Goal: Task Accomplishment & Management: Complete application form

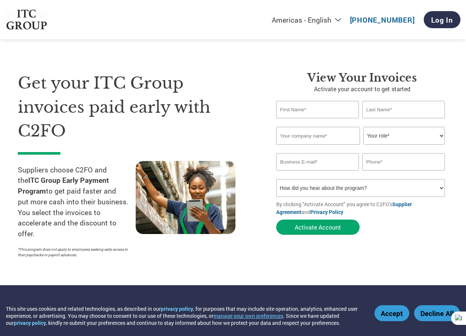
click at [287, 110] on input "text" at bounding box center [317, 109] width 83 height 17
type input "Mahesh"
type input "[PERSON_NAME]"
type input "[EMAIL_ADDRESS][DOMAIN_NAME]"
type input "[PHONE_NUMBER]"
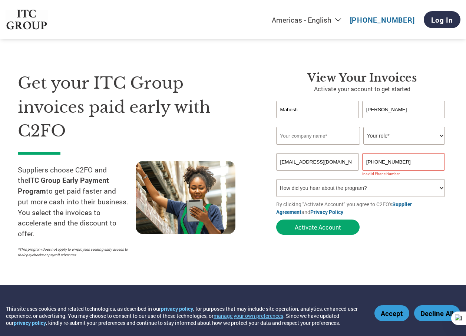
click at [301, 136] on input "text" at bounding box center [318, 136] width 84 height 18
type input "Motley Consultancy Services"
click at [374, 135] on select "Your role* CFO Controller Credit Manager Finance Director Treasurer CEO Preside…" at bounding box center [404, 136] width 82 height 18
select select "CEO"
click at [363, 127] on select "Your role* CFO Controller Credit Manager Finance Director Treasurer CEO Preside…" at bounding box center [404, 136] width 82 height 18
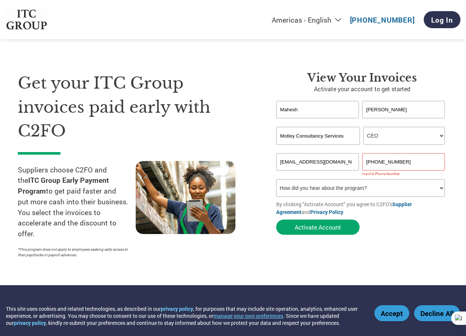
click at [422, 187] on select "How did you hear about the program? Received a letter Email Social Media Online…" at bounding box center [360, 188] width 169 height 18
select select "Email"
click at [276, 179] on select "How did you hear about the program? Received a letter Email Social Media Online…" at bounding box center [360, 188] width 169 height 18
click at [320, 229] on button "Activate Account" at bounding box center [317, 226] width 83 height 15
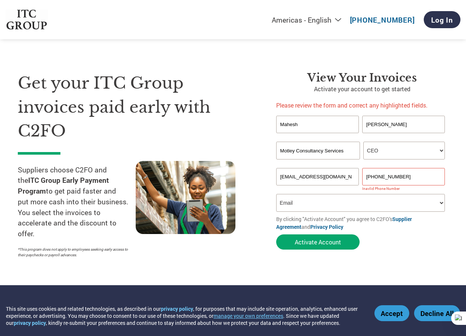
drag, startPoint x: 367, startPoint y: 124, endPoint x: 381, endPoint y: 122, distance: 13.6
click at [381, 122] on input "[PERSON_NAME]" at bounding box center [403, 124] width 83 height 17
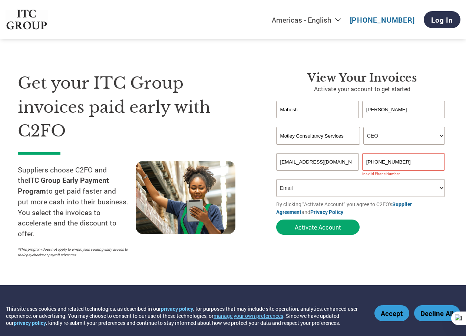
type input "[PERSON_NAME]"
click at [377, 162] on input "[PHONE_NUMBER]" at bounding box center [403, 161] width 83 height 17
click at [376, 188] on select "How did you hear about the program? Received a letter Email Social Media Online…" at bounding box center [360, 188] width 169 height 18
click at [276, 179] on select "How did you hear about the program? Received a letter Email Social Media Online…" at bounding box center [360, 188] width 169 height 18
click at [321, 186] on select "How did you hear about the program? Received a letter Email Social Media Online…" at bounding box center [360, 188] width 169 height 18
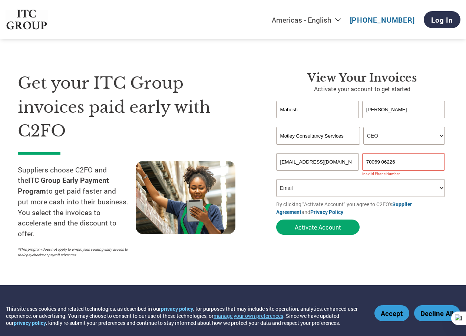
click at [321, 186] on select "How did you hear about the program? Received a letter Email Social Media Online…" at bounding box center [360, 188] width 169 height 18
click at [312, 224] on button "Activate Account" at bounding box center [317, 226] width 83 height 15
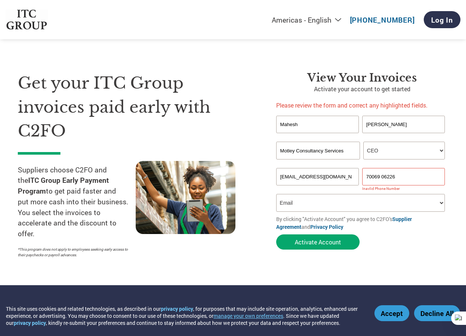
click at [367, 176] on input "70069 06226" at bounding box center [403, 176] width 83 height 17
click at [379, 176] on input "70069 06226" at bounding box center [403, 176] width 83 height 17
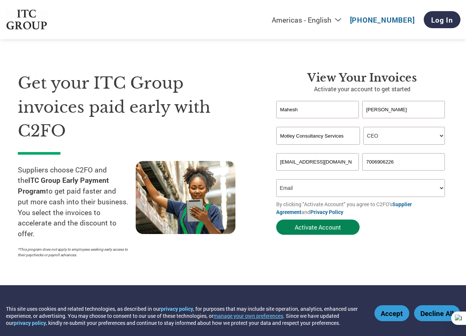
type input "7006906226"
click at [311, 224] on button "Activate Account" at bounding box center [317, 226] width 83 height 15
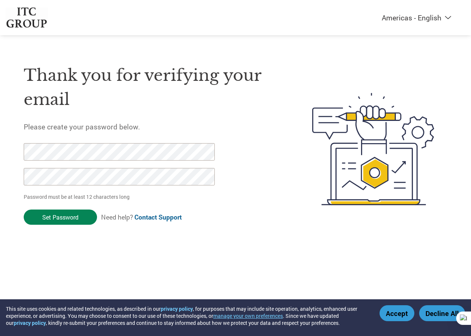
click at [59, 217] on input "Set Password" at bounding box center [60, 216] width 73 height 15
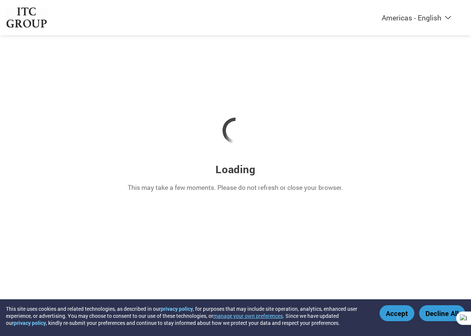
click at [391, 309] on button "Accept" at bounding box center [397, 313] width 35 height 16
